Goal: Task Accomplishment & Management: Manage account settings

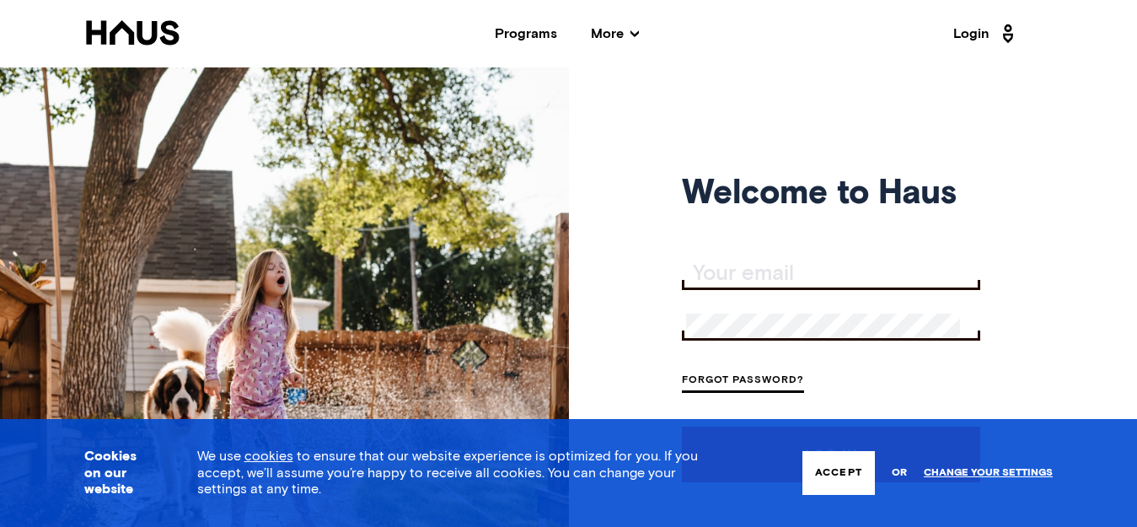
click at [744, 276] on input "Your email" at bounding box center [833, 274] width 294 height 24
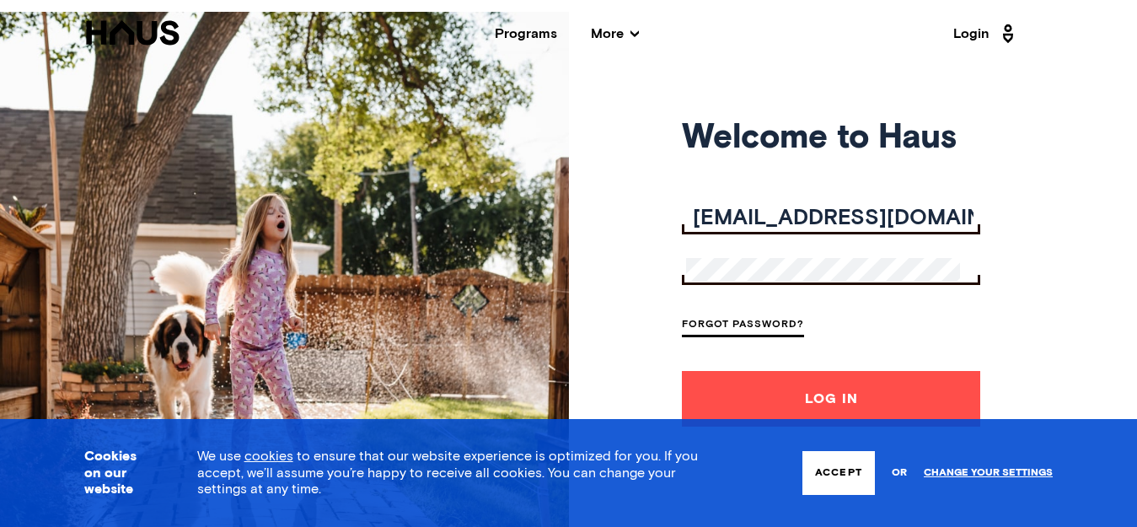
scroll to position [86, 0]
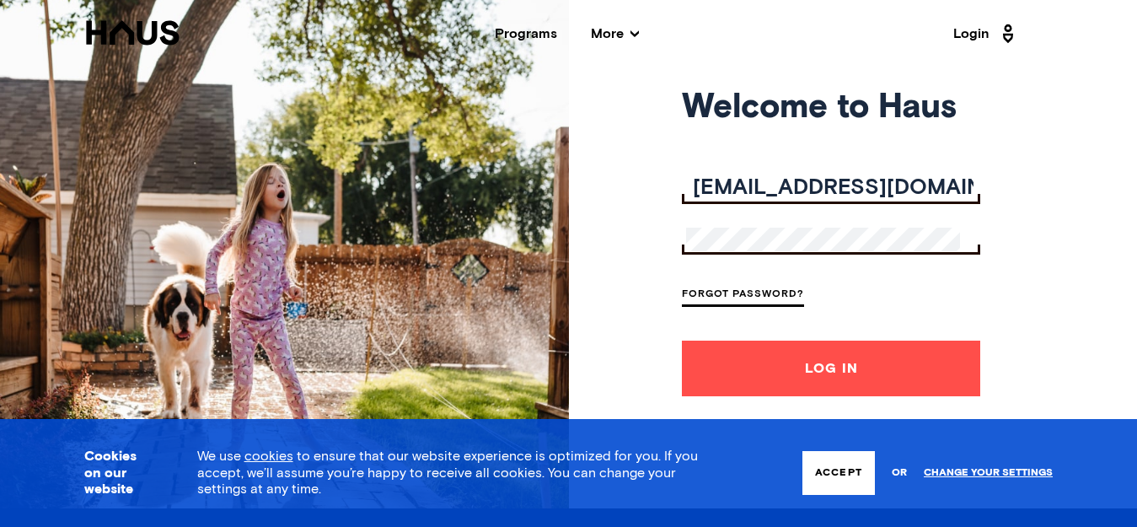
click at [758, 355] on button "Log In" at bounding box center [831, 369] width 298 height 56
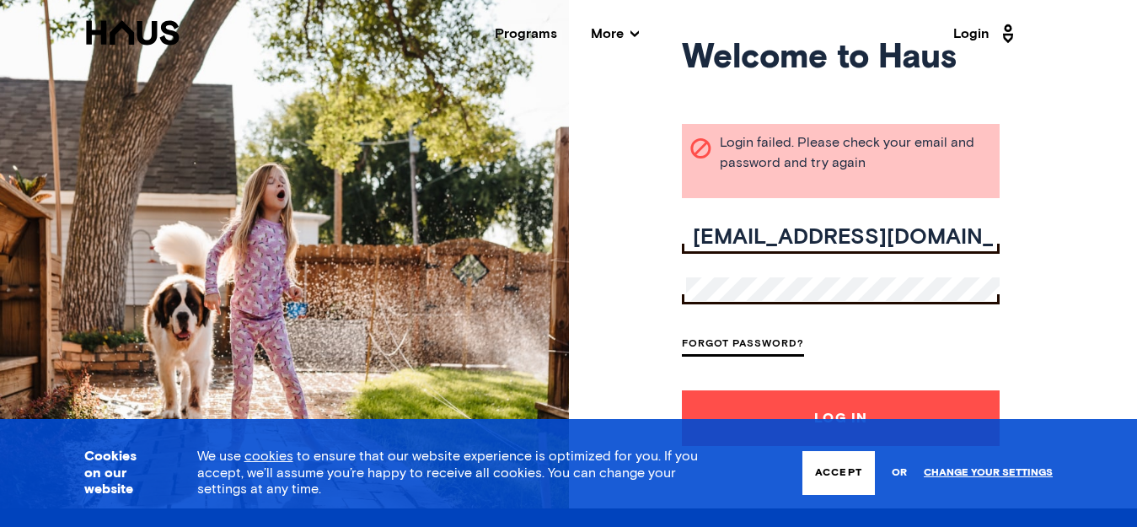
click at [728, 402] on button "Log In" at bounding box center [841, 418] width 318 height 56
click at [847, 404] on button "Log In" at bounding box center [841, 418] width 318 height 56
click at [843, 472] on button "Accept" at bounding box center [839, 473] width 73 height 44
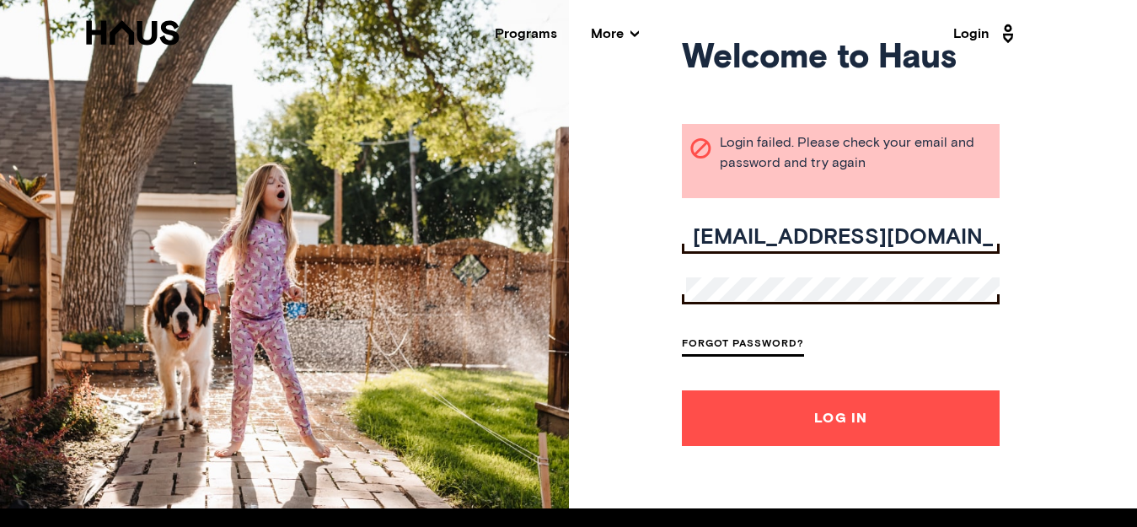
click at [834, 406] on button "Log In" at bounding box center [841, 418] width 318 height 56
click at [723, 229] on input "[EMAIL_ADDRESS][DOMAIN_NAME]" at bounding box center [843, 238] width 314 height 24
type input "[EMAIL_ADDRESS][DOMAIN_NAME]"
click at [1089, 292] on div "Welcome to Haus Login failed. Please check your email and password and try agai…" at bounding box center [568, 244] width 1137 height 527
click at [1118, 224] on div "Welcome to Haus Login failed. Please check your email and password and try agai…" at bounding box center [568, 244] width 1137 height 527
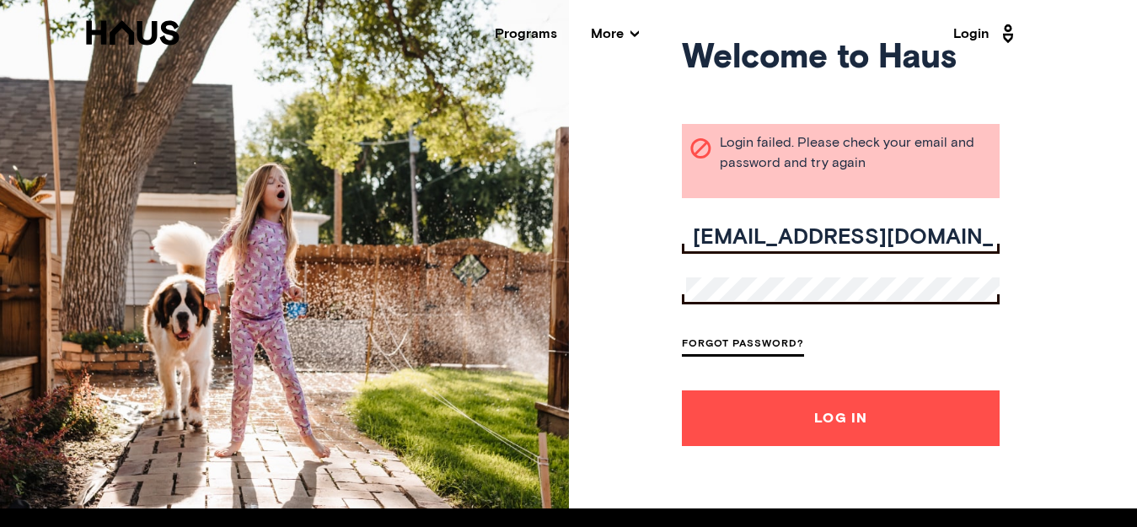
click at [617, 409] on div "Welcome to Haus Login failed. Please check your email and password and try agai…" at bounding box center [568, 244] width 1137 height 527
click at [737, 418] on button "Log In" at bounding box center [841, 418] width 318 height 56
click at [841, 415] on button "Log In" at bounding box center [841, 418] width 318 height 56
click at [682, 390] on button "Log In" at bounding box center [841, 418] width 318 height 56
click at [1068, 251] on div "Welcome to Haus Login failed. Please check your email and password and try agai…" at bounding box center [568, 244] width 1137 height 527
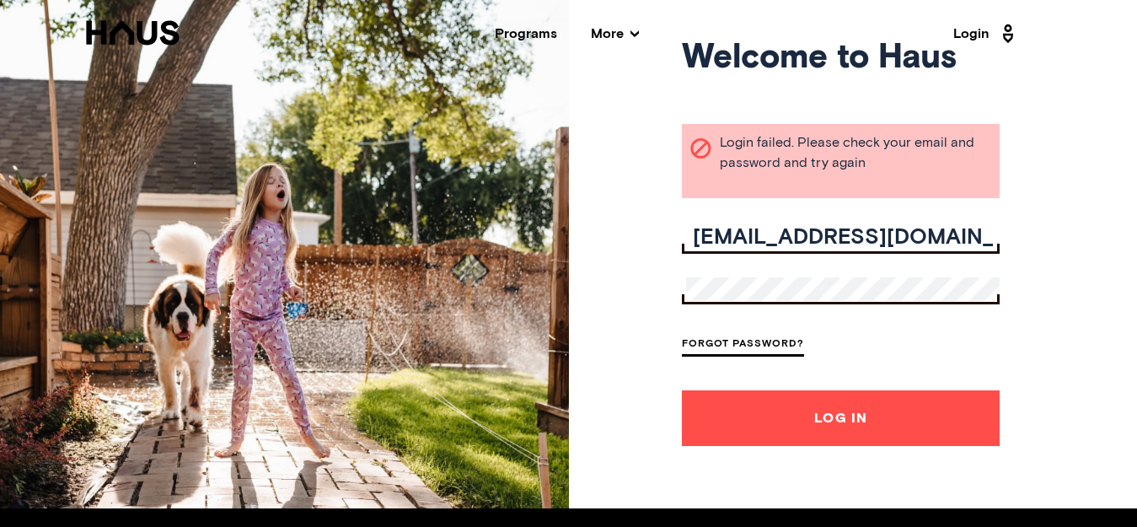
click at [832, 420] on button "Log In" at bounding box center [841, 418] width 318 height 56
click at [835, 413] on button "Log In" at bounding box center [841, 418] width 318 height 56
click at [821, 427] on button "Log In" at bounding box center [841, 418] width 318 height 56
click at [830, 422] on button "Log In" at bounding box center [841, 418] width 318 height 56
click at [762, 347] on link "Forgot Password?" at bounding box center [743, 345] width 122 height 23
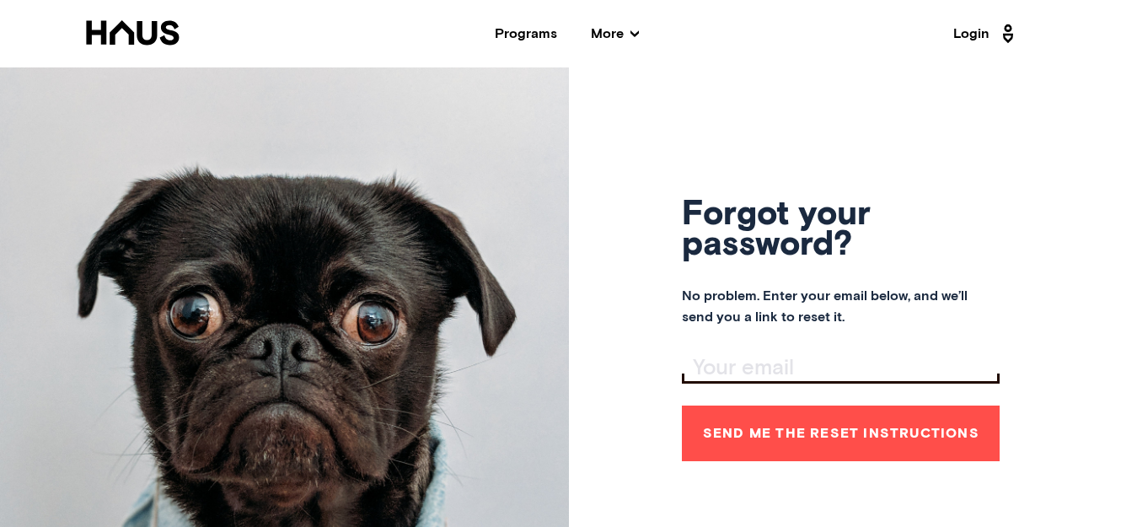
click at [739, 358] on input "Your email" at bounding box center [843, 369] width 314 height 24
click at [875, 368] on input "[EMAIL_ADDRESS]" at bounding box center [843, 369] width 314 height 24
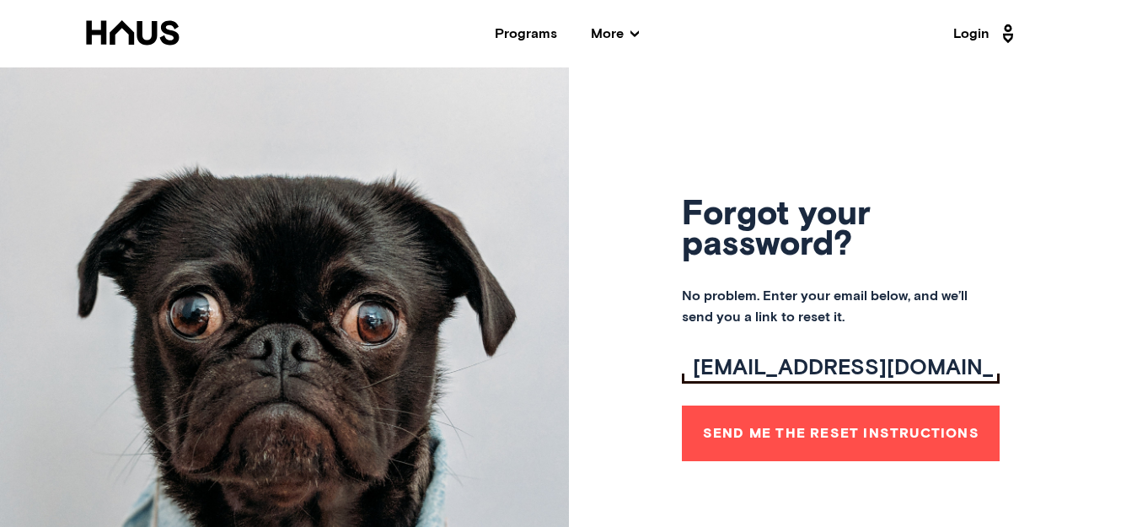
type input "[EMAIL_ADDRESS][DOMAIN_NAME]"
click at [863, 423] on button "Send me the reset instructions" at bounding box center [841, 434] width 318 height 56
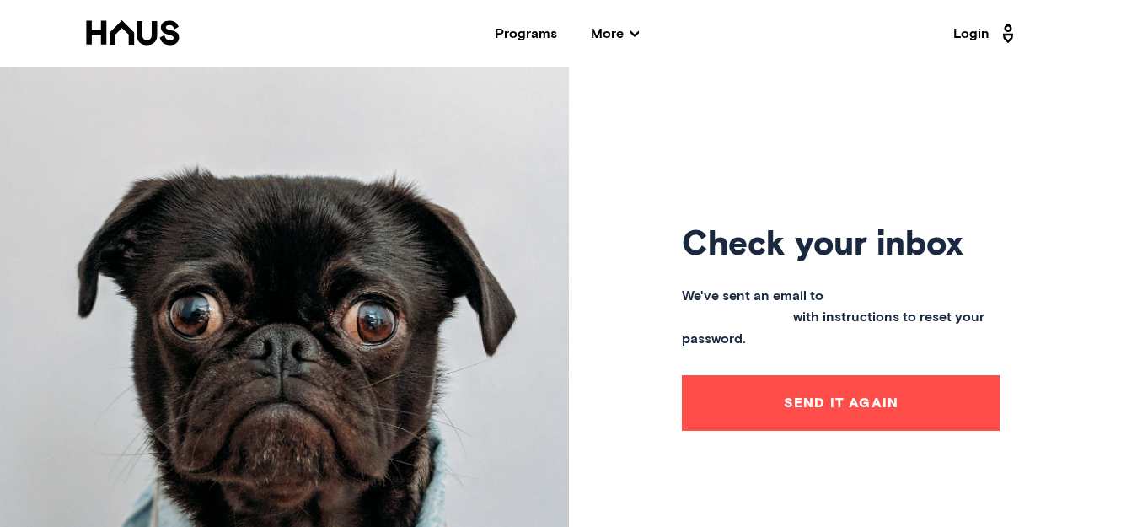
click at [860, 391] on button "Send it again" at bounding box center [841, 403] width 318 height 56
click at [976, 29] on link "Login" at bounding box center [987, 33] width 66 height 27
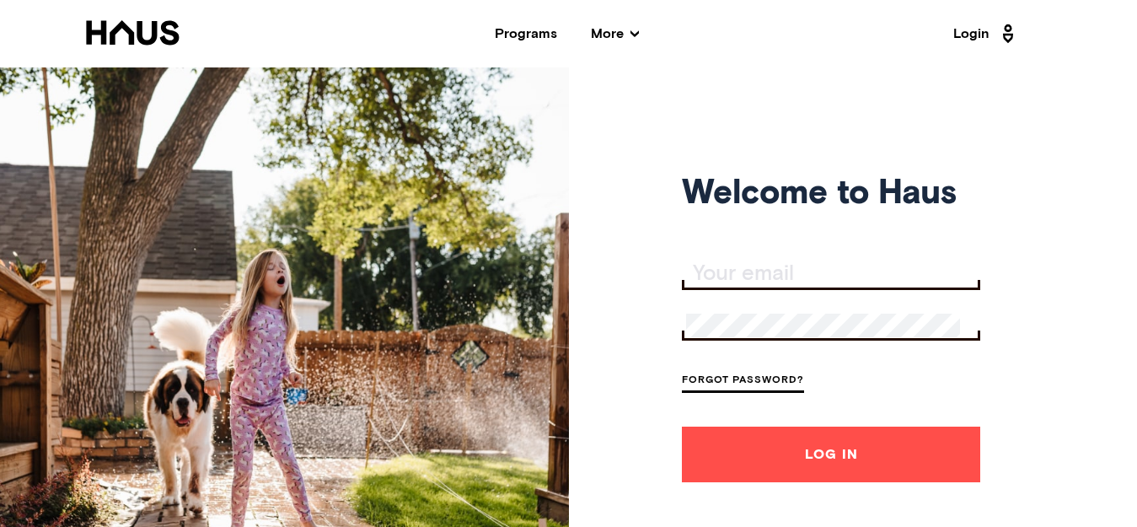
type input "[EMAIL_ADDRESS][DOMAIN_NAME]"
click at [808, 450] on button "Log In" at bounding box center [831, 455] width 298 height 56
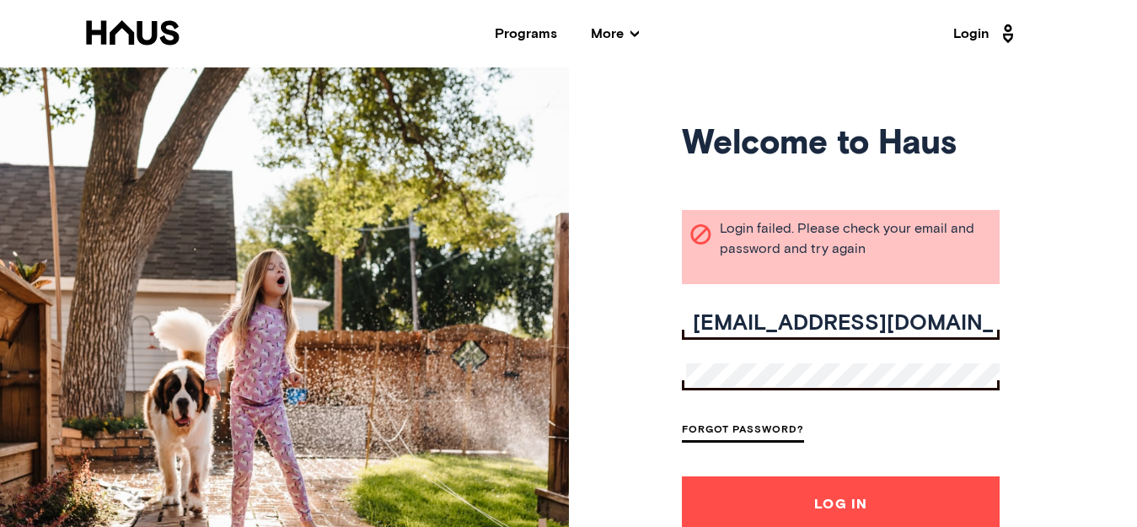
click at [732, 433] on link "Forgot Password?" at bounding box center [743, 431] width 122 height 23
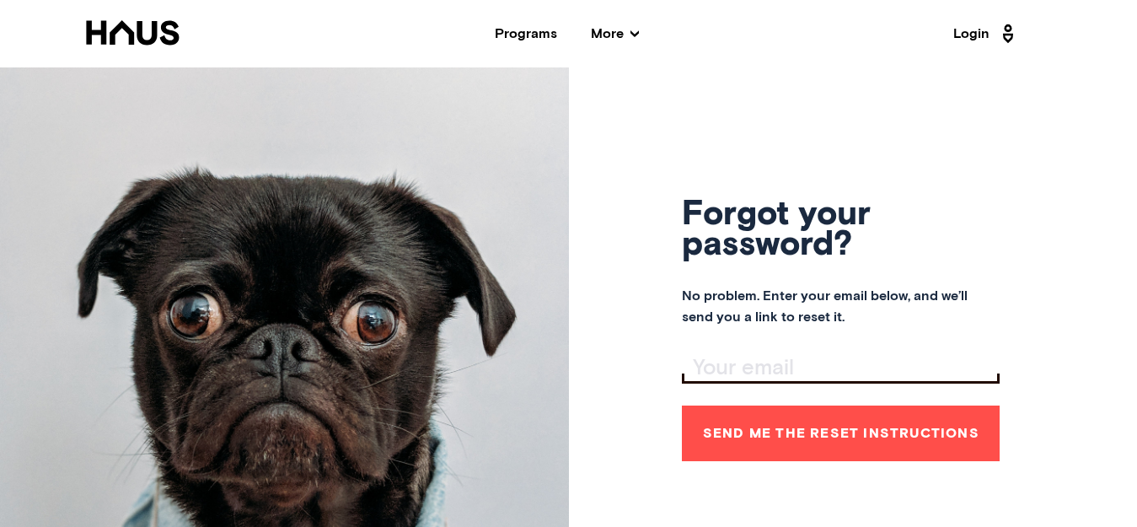
click at [709, 360] on input "Your email" at bounding box center [843, 369] width 314 height 24
click at [726, 368] on input "[;" at bounding box center [843, 369] width 314 height 24
type input "["
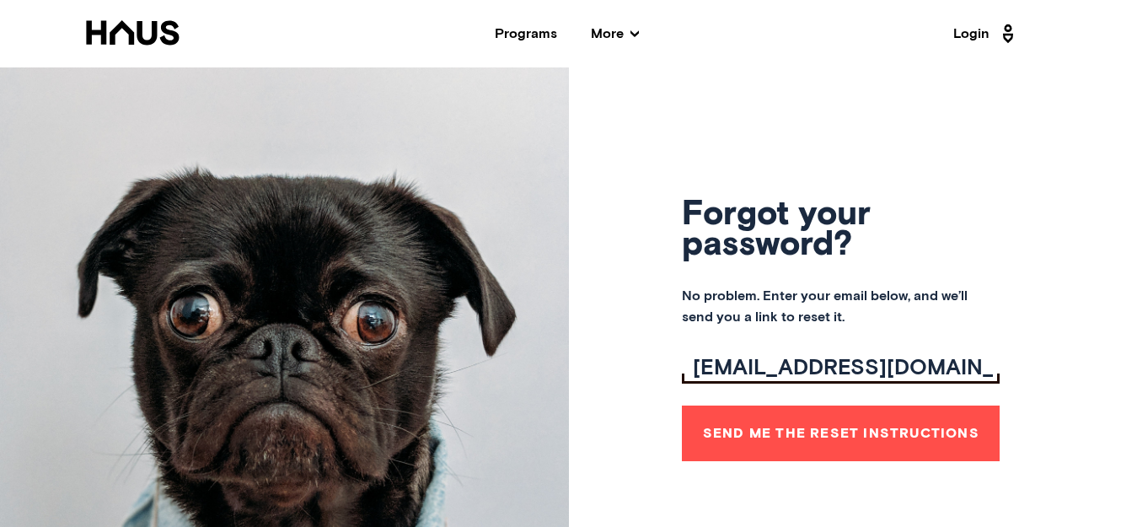
type input "[EMAIL_ADDRESS][DOMAIN_NAME]"
click at [889, 426] on button "Send me the reset instructions" at bounding box center [841, 434] width 318 height 56
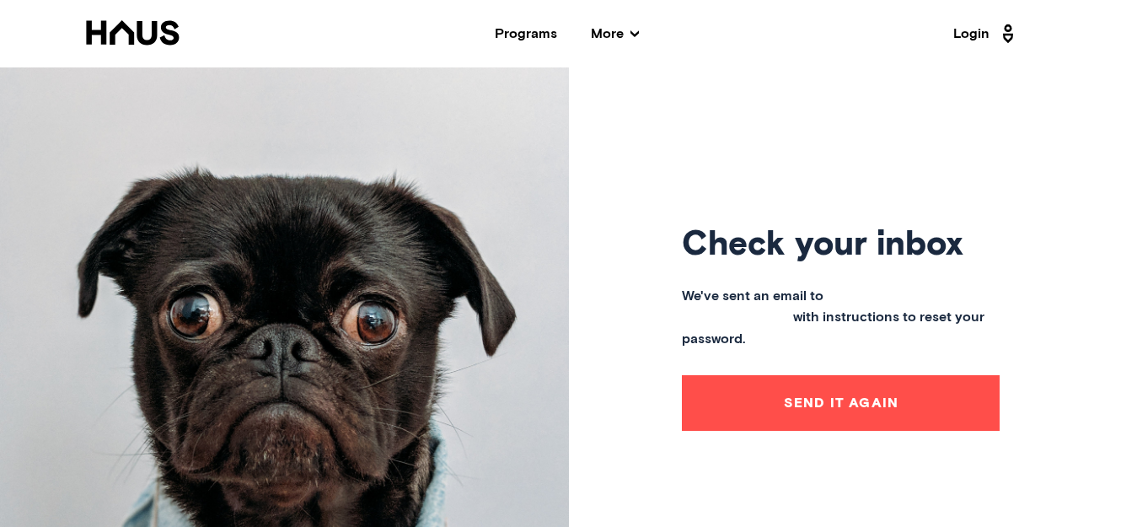
click at [631, 35] on icon at bounding box center [635, 34] width 8 height 8
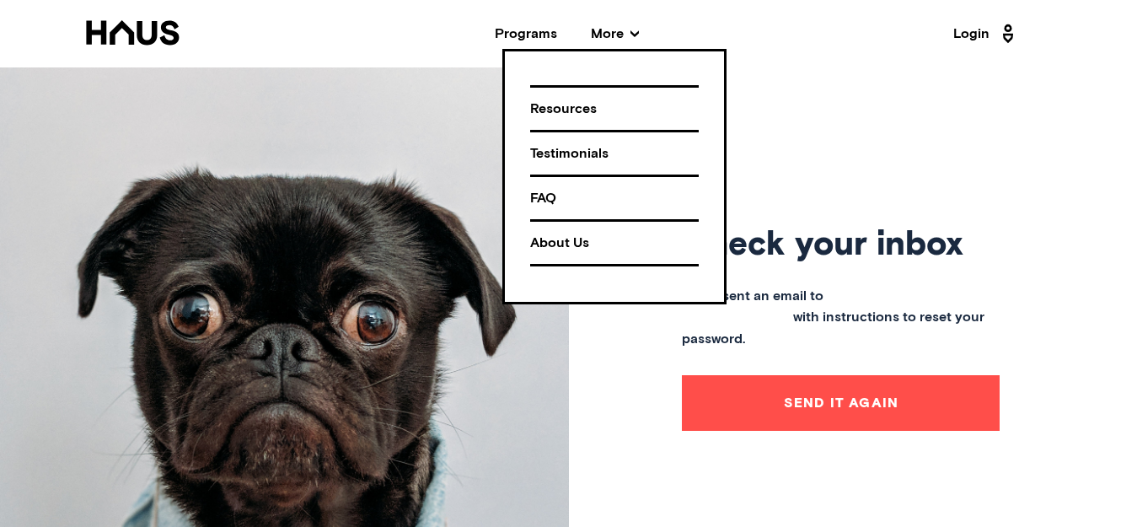
click at [985, 29] on link "Login" at bounding box center [987, 33] width 66 height 27
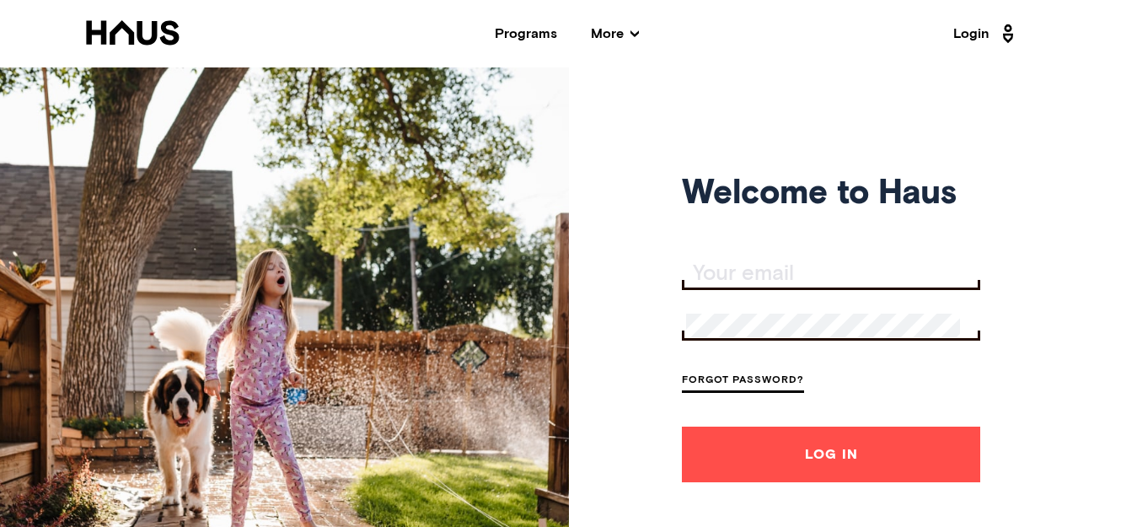
type input "[EMAIL_ADDRESS][DOMAIN_NAME]"
click at [756, 451] on button "Log In" at bounding box center [831, 455] width 298 height 56
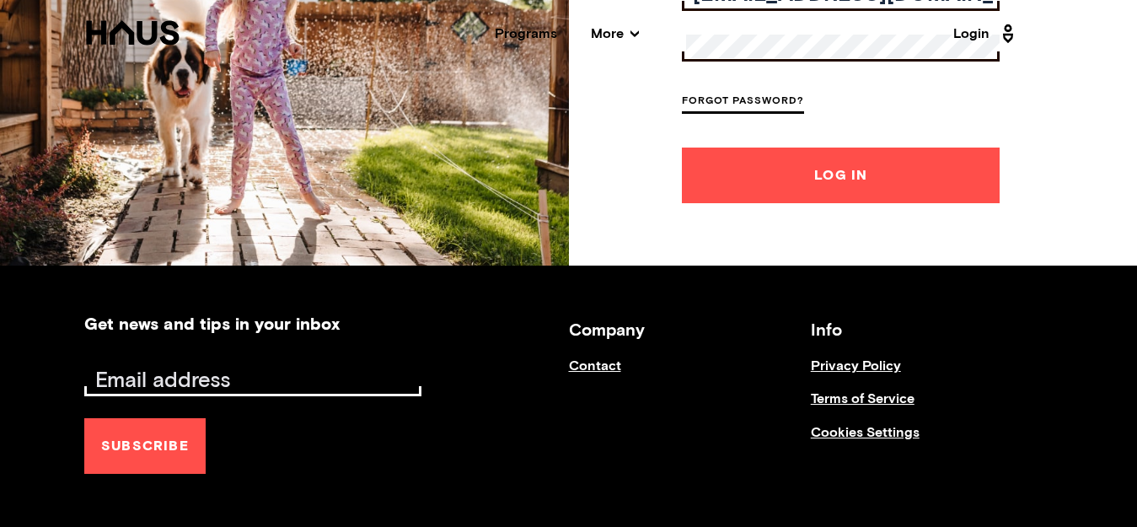
scroll to position [391, 0]
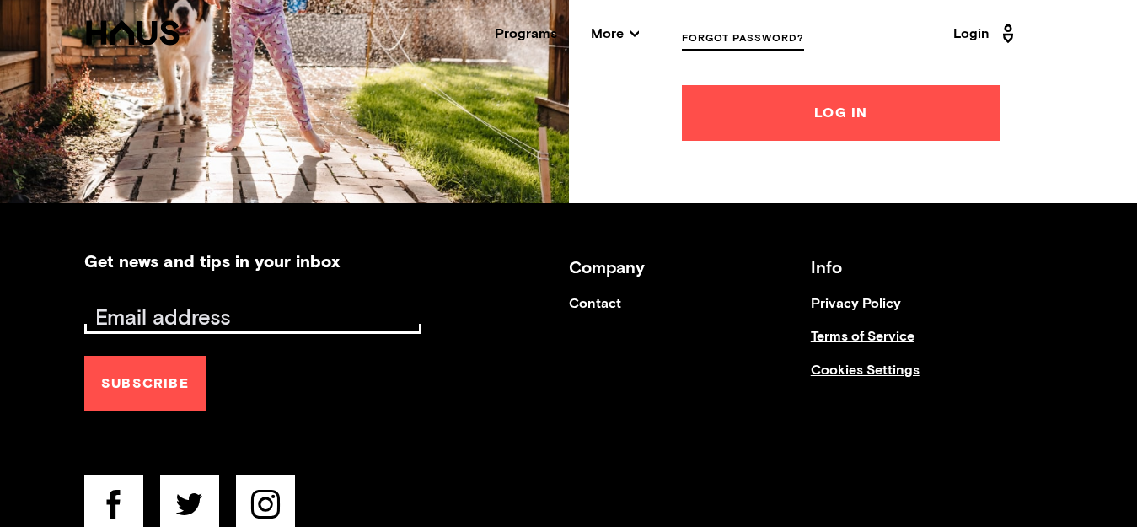
click at [196, 314] on input "Email address" at bounding box center [255, 319] width 333 height 24
type input "[EMAIL_ADDRESS][DOMAIN_NAME]"
click at [128, 383] on button "Subscribe" at bounding box center [144, 384] width 121 height 56
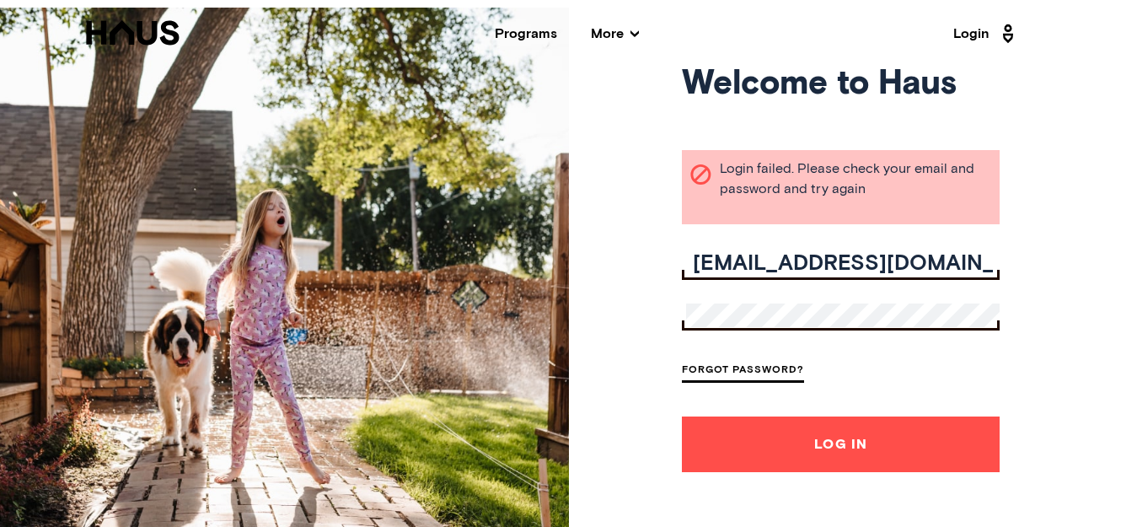
scroll to position [62, 0]
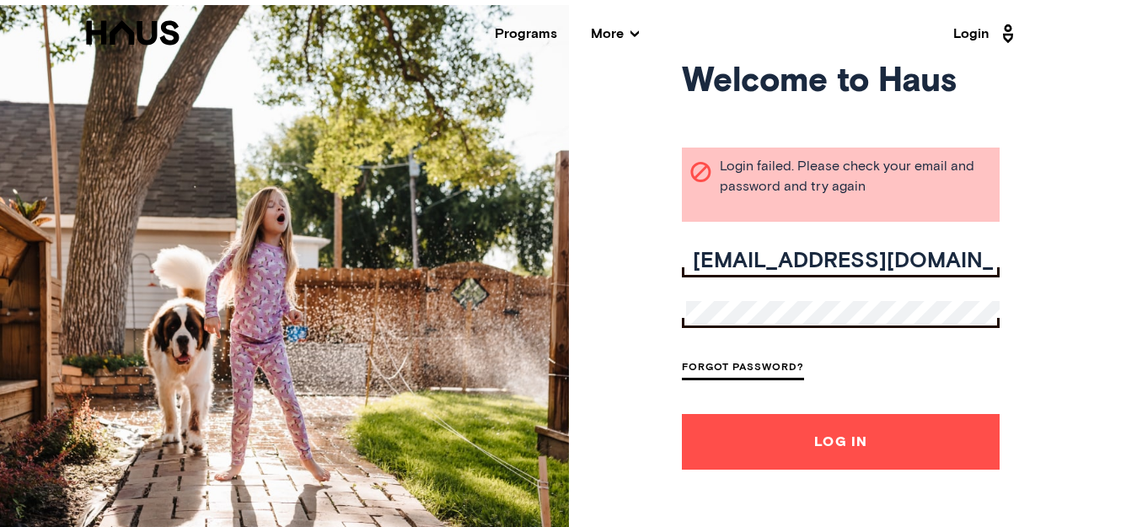
click at [745, 429] on button "Log In" at bounding box center [841, 442] width 318 height 56
click at [863, 435] on button "Log In" at bounding box center [841, 442] width 318 height 56
click at [1039, 272] on div "Welcome to Haus Login failed. Please check your email and password and try agai…" at bounding box center [568, 268] width 1137 height 527
click at [837, 445] on button "Log In" at bounding box center [841, 442] width 318 height 56
click at [682, 414] on button "Log In" at bounding box center [841, 442] width 318 height 56
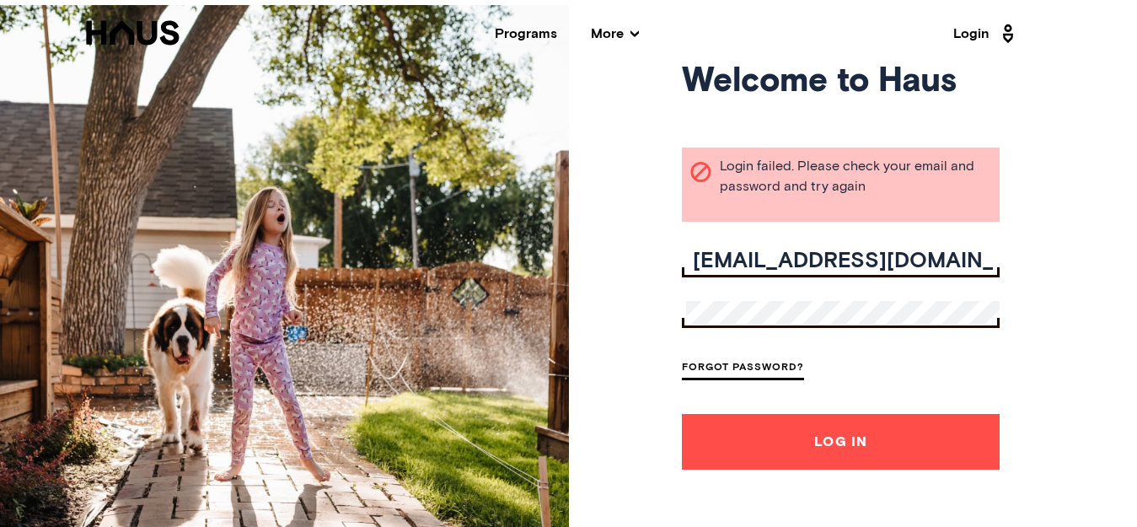
click at [1072, 241] on div "Welcome to Haus Login failed. Please check your email and password and try agai…" at bounding box center [568, 268] width 1137 height 527
click at [844, 440] on button "Log In" at bounding box center [841, 442] width 318 height 56
click at [922, 321] on div at bounding box center [841, 313] width 318 height 30
click at [755, 437] on button "Log In" at bounding box center [841, 442] width 318 height 56
click at [805, 439] on button "Log In" at bounding box center [841, 442] width 318 height 56
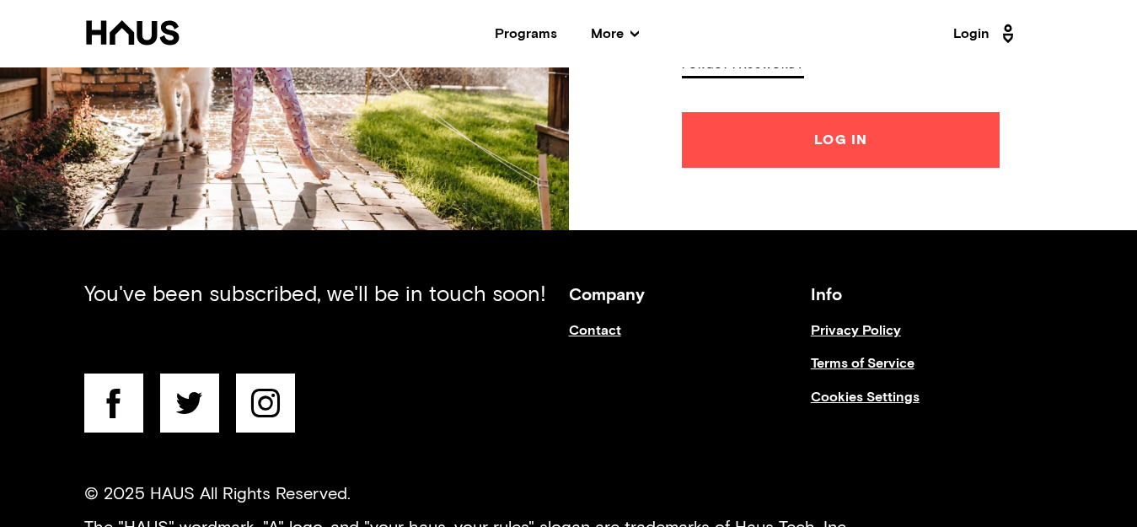
scroll to position [304, 0]
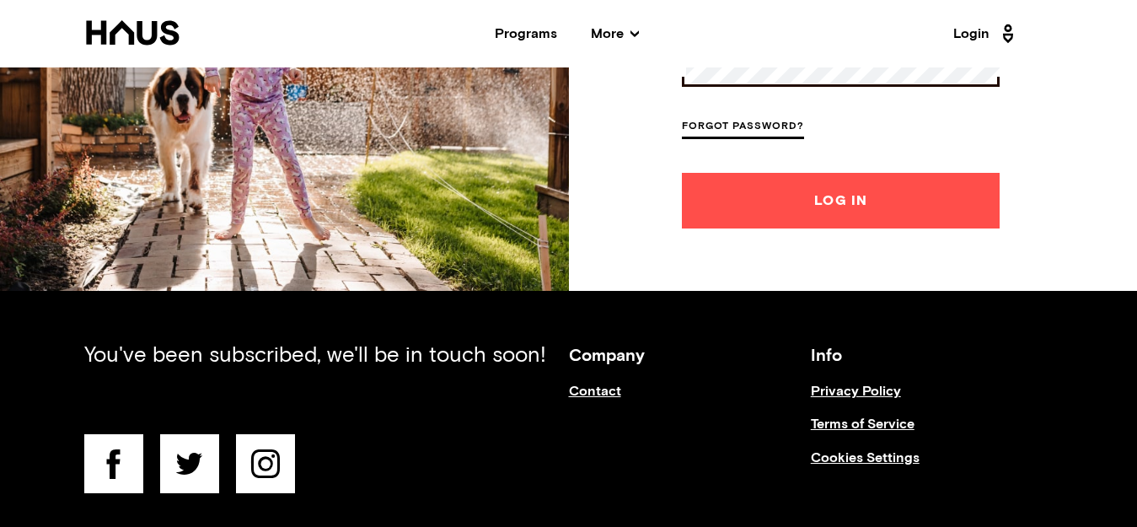
click at [838, 191] on button "Log In" at bounding box center [841, 201] width 318 height 56
click at [847, 200] on button "Log In" at bounding box center [841, 201] width 318 height 56
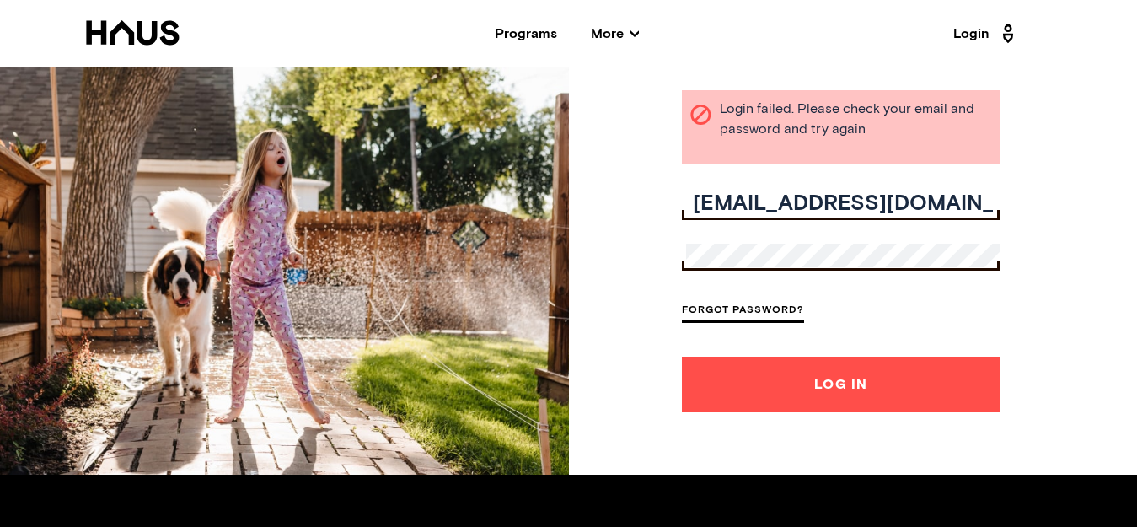
scroll to position [103, 0]
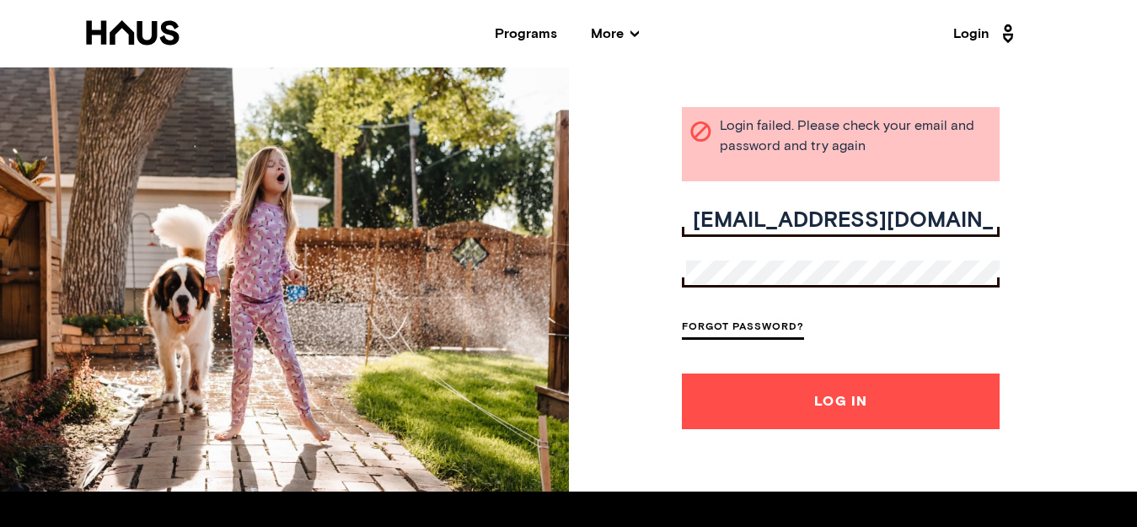
click at [820, 386] on button "Log In" at bounding box center [841, 402] width 318 height 56
click at [738, 397] on button "Log In" at bounding box center [841, 402] width 318 height 56
click at [807, 385] on button "Log In" at bounding box center [841, 402] width 318 height 56
click at [815, 398] on button "Log In" at bounding box center [841, 402] width 318 height 56
click at [803, 262] on div at bounding box center [841, 273] width 318 height 30
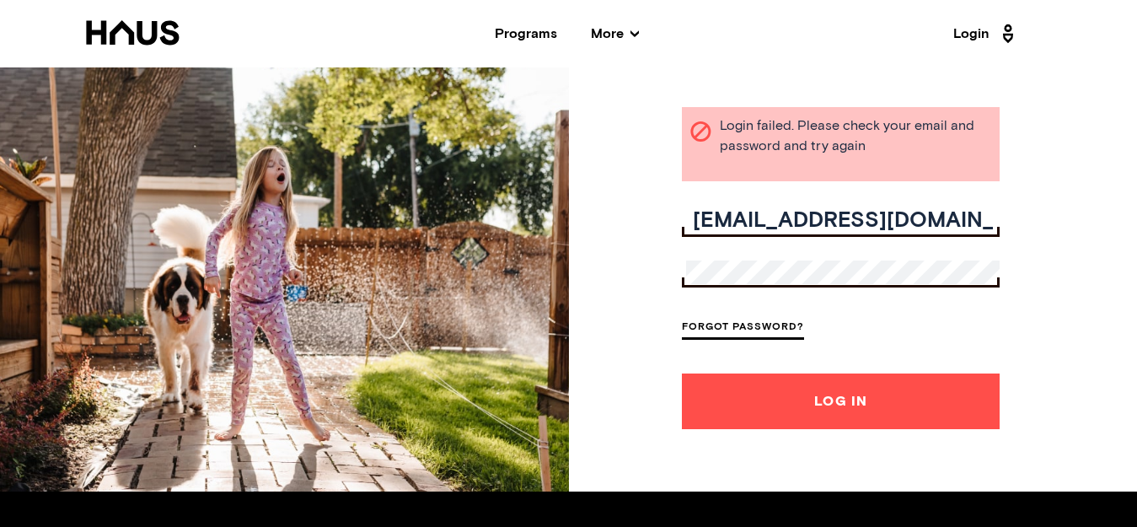
click at [844, 395] on button "Log In" at bounding box center [841, 402] width 318 height 56
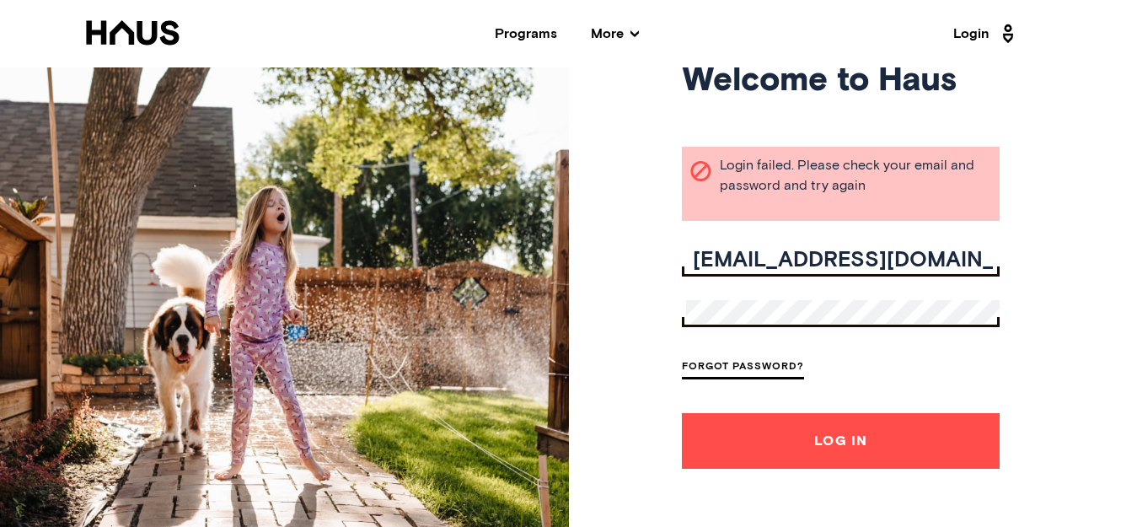
scroll to position [0, 0]
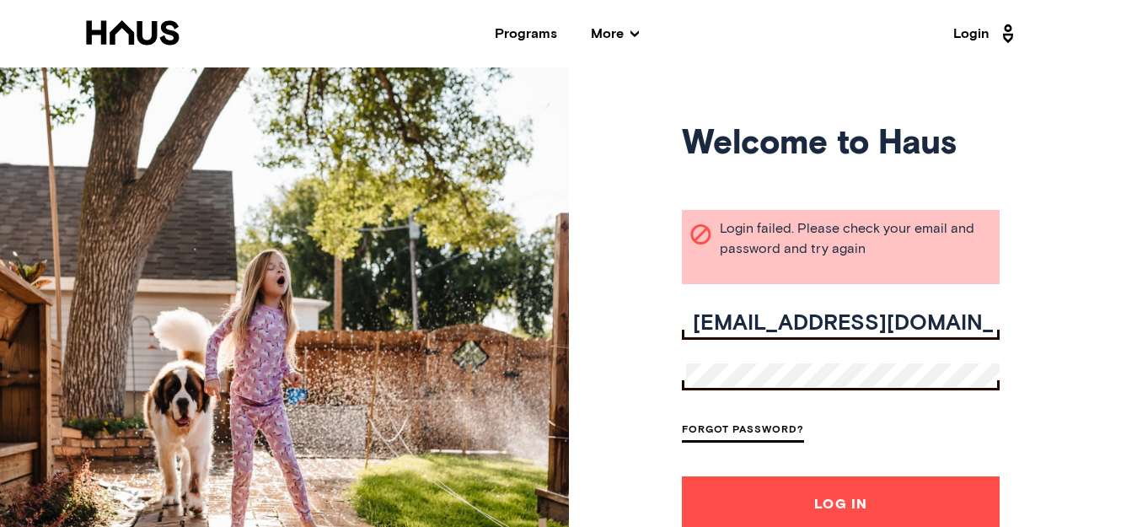
click at [743, 431] on link "Forgot Password?" at bounding box center [743, 431] width 122 height 23
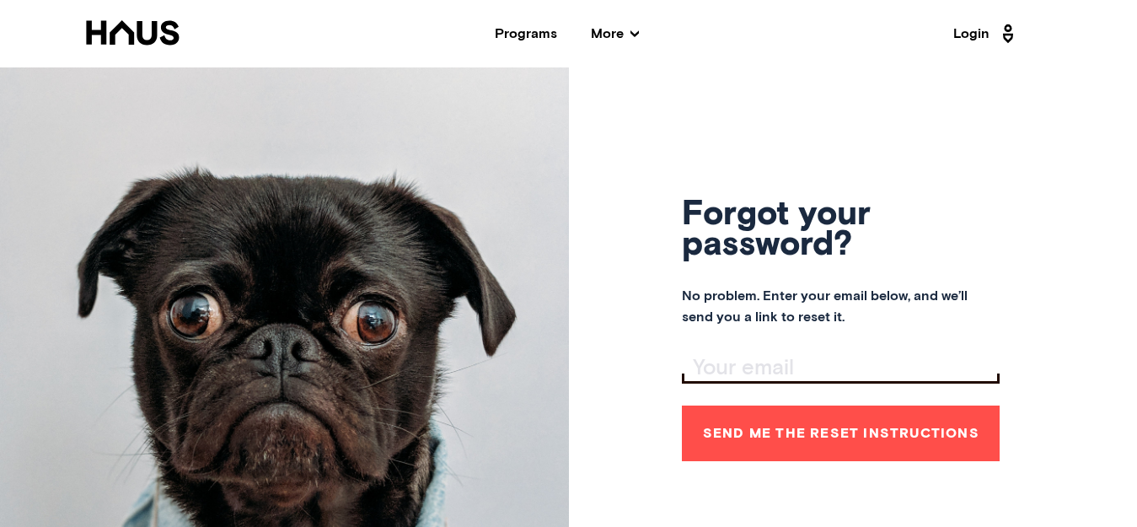
click at [723, 363] on input "Your email" at bounding box center [843, 369] width 314 height 24
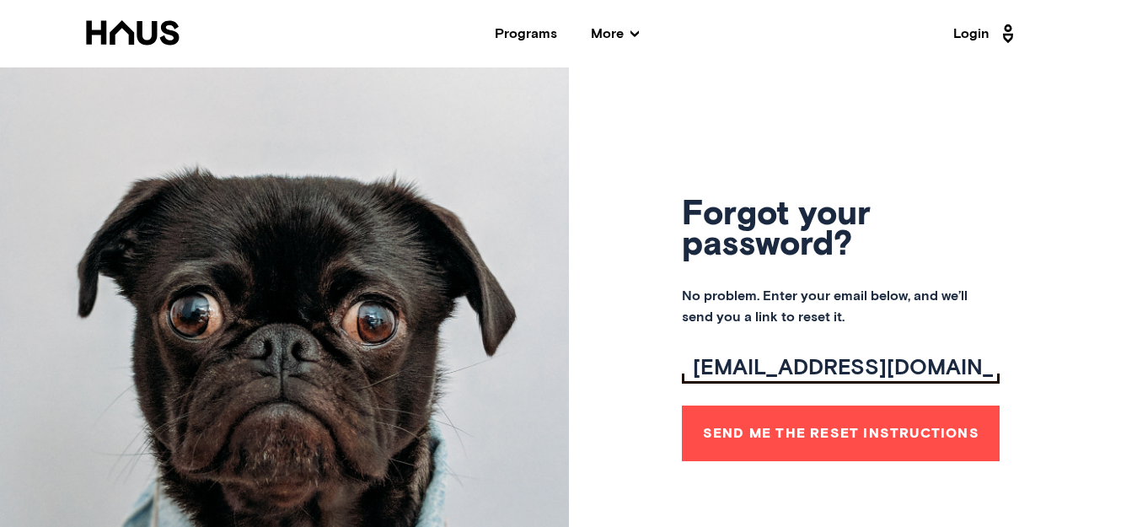
type input "[EMAIL_ADDRESS][DOMAIN_NAME]"
click at [793, 438] on button "Send me the reset instructions" at bounding box center [841, 434] width 318 height 56
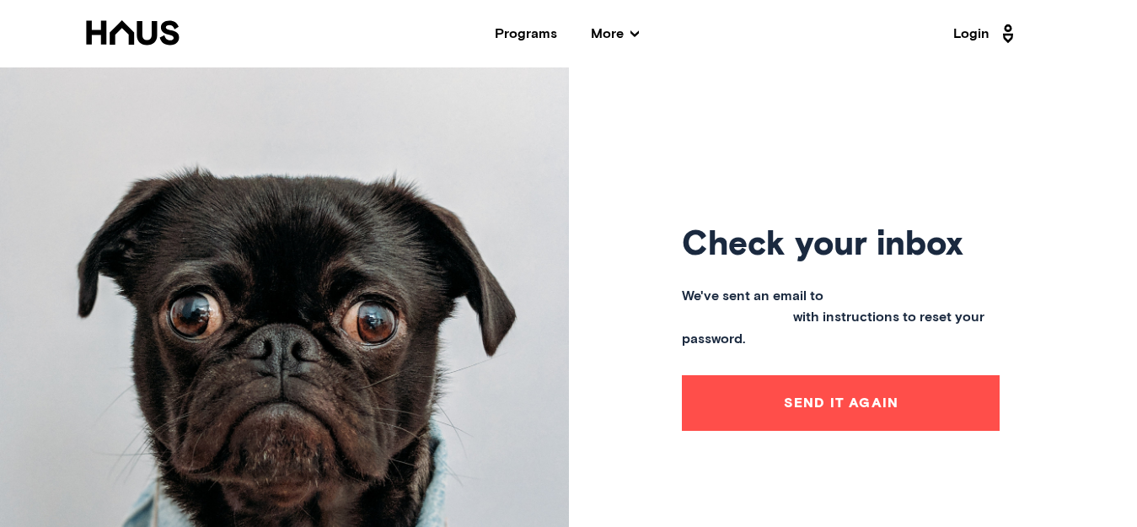
click at [851, 299] on link "[EMAIL_ADDRESS][DOMAIN_NAME]" at bounding box center [813, 306] width 262 height 35
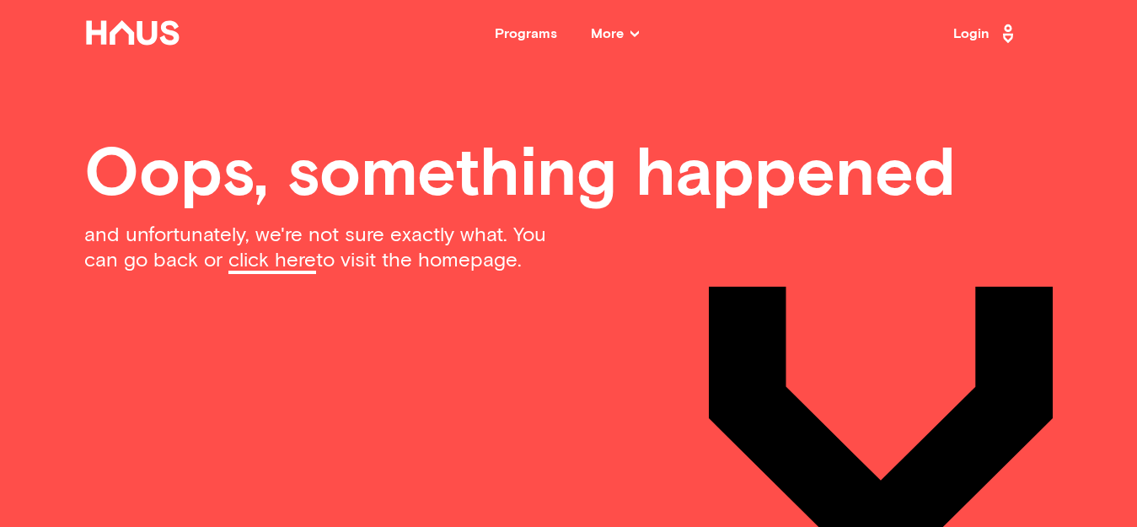
click at [290, 258] on link "click here" at bounding box center [272, 262] width 88 height 24
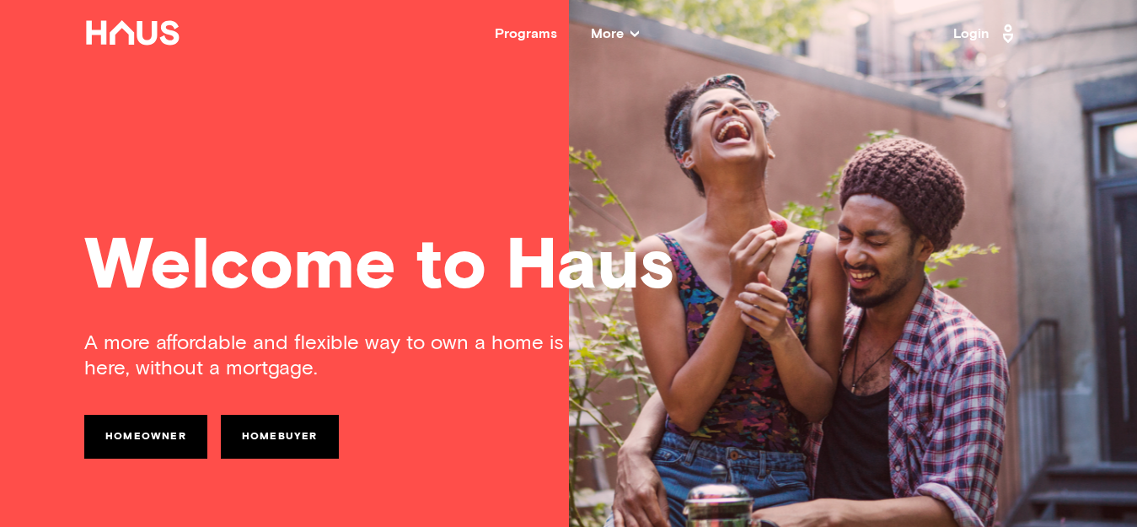
click at [158, 434] on link "Homeowner" at bounding box center [145, 437] width 123 height 44
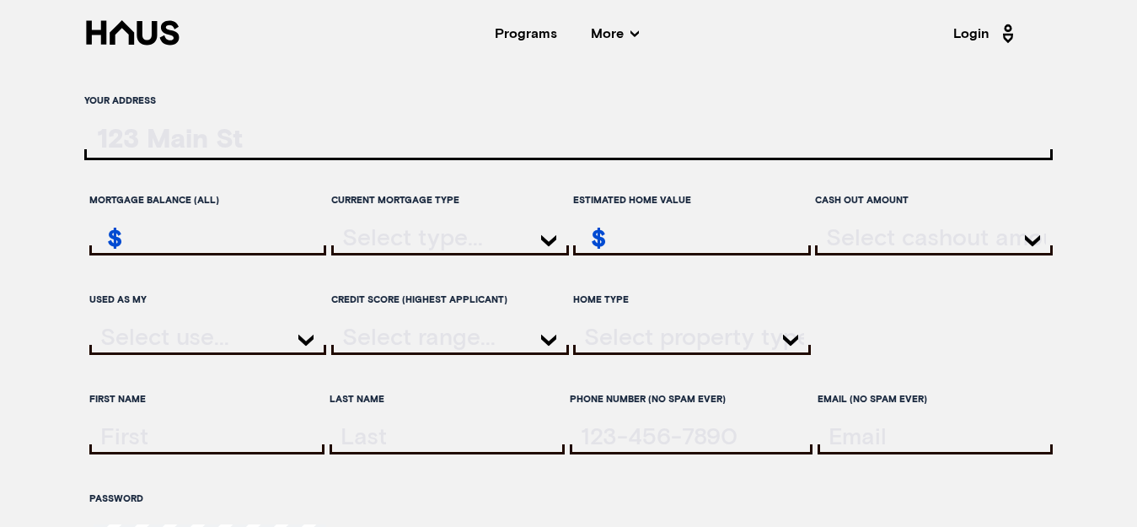
type input "[EMAIL_ADDRESS][DOMAIN_NAME]"
click at [135, 136] on input "ratesLocationInput" at bounding box center [568, 143] width 969 height 35
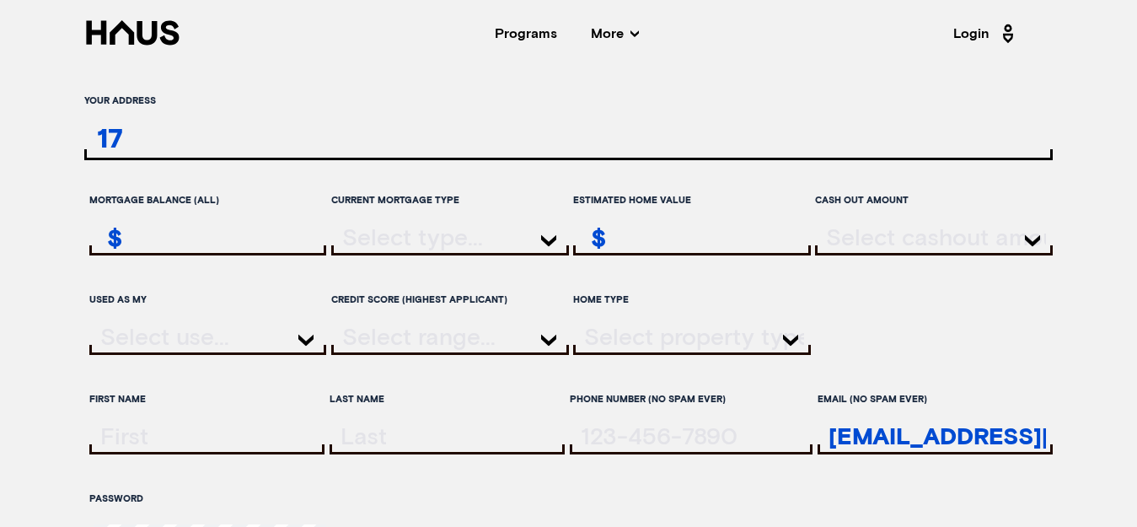
type input "1"
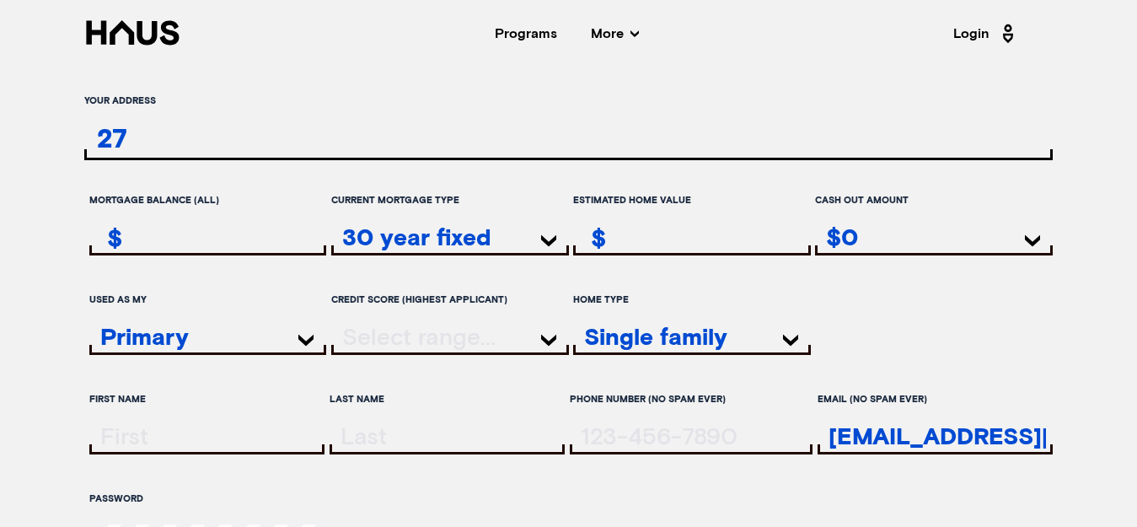
type input "2"
type input "26 Sovereign House"
